Goal: Find specific page/section: Find specific page/section

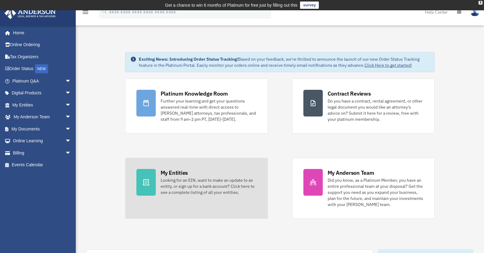
click at [181, 171] on div "My Entities" at bounding box center [174, 173] width 27 height 8
click at [181, 179] on div "Looking for an EIN, want to make an update to an entity, or sign up for a bank …" at bounding box center [209, 186] width 96 height 18
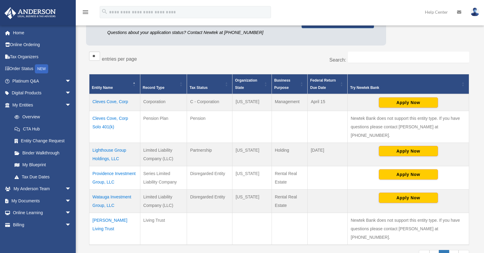
scroll to position [91, 0]
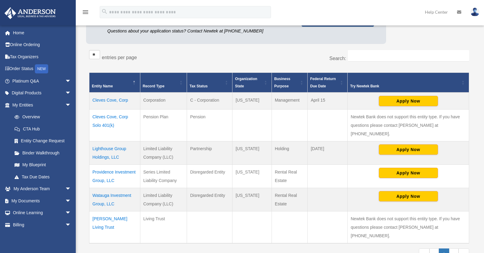
click at [112, 141] on td "Lighthouse Group Holdings, LLC" at bounding box center [114, 152] width 51 height 23
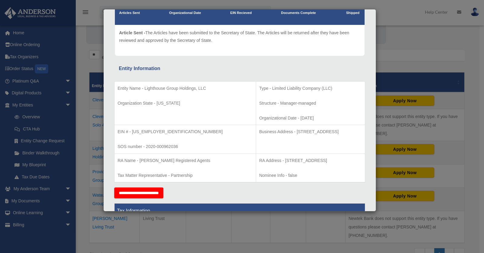
scroll to position [30, 0]
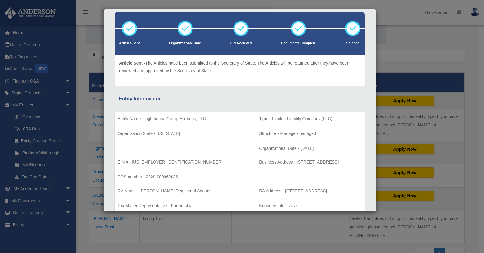
click at [404, 38] on div "Details × Articles Sent Organizational Date" at bounding box center [242, 126] width 484 height 253
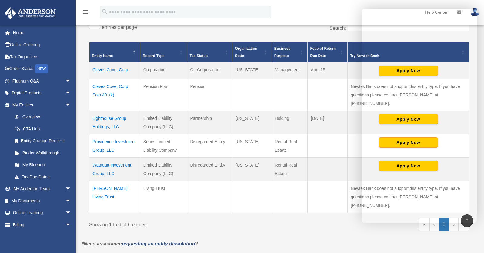
scroll to position [152, 0]
